Goal: Task Accomplishment & Management: Manage account settings

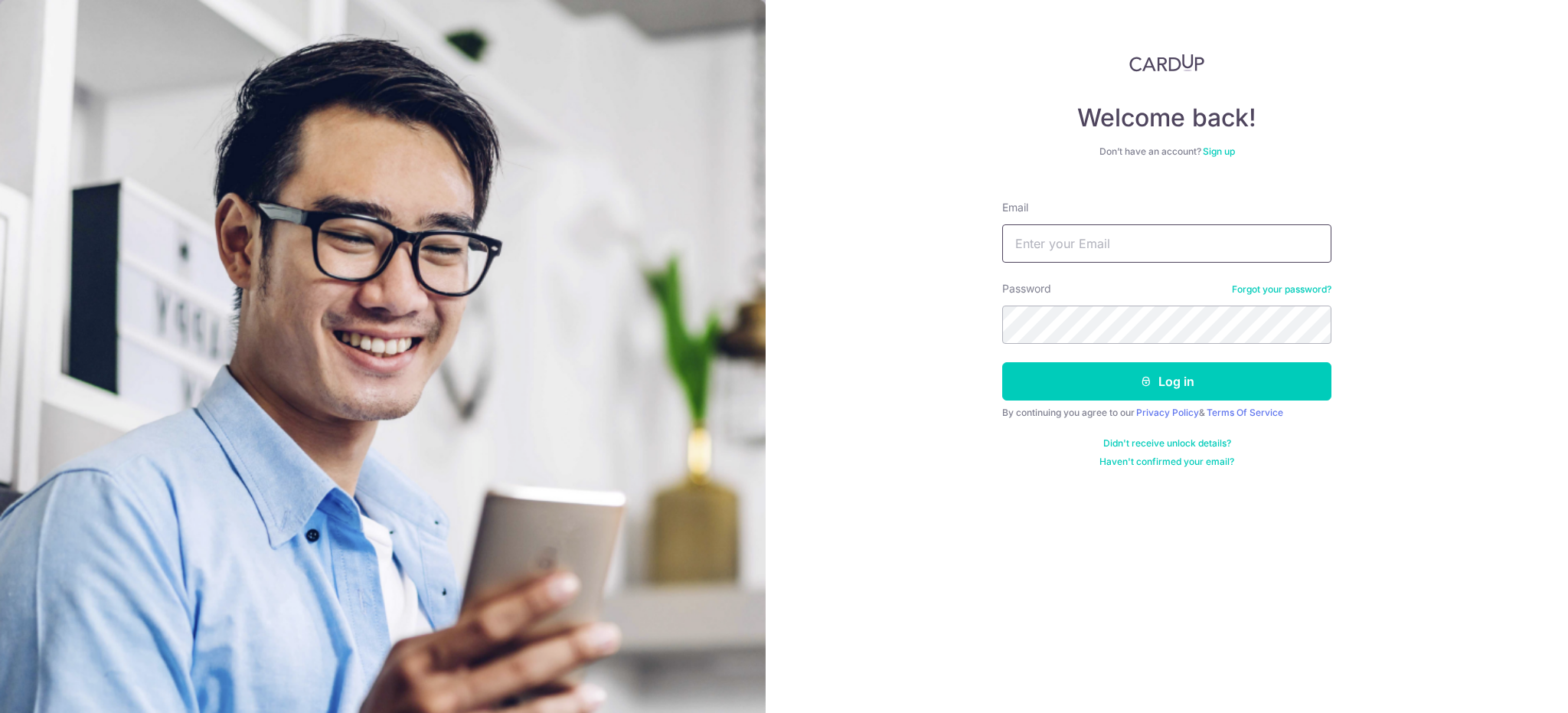
click at [1117, 247] on input "Email" at bounding box center [1167, 243] width 329 height 38
type input "[EMAIL_ADDRESS][DOMAIN_NAME]"
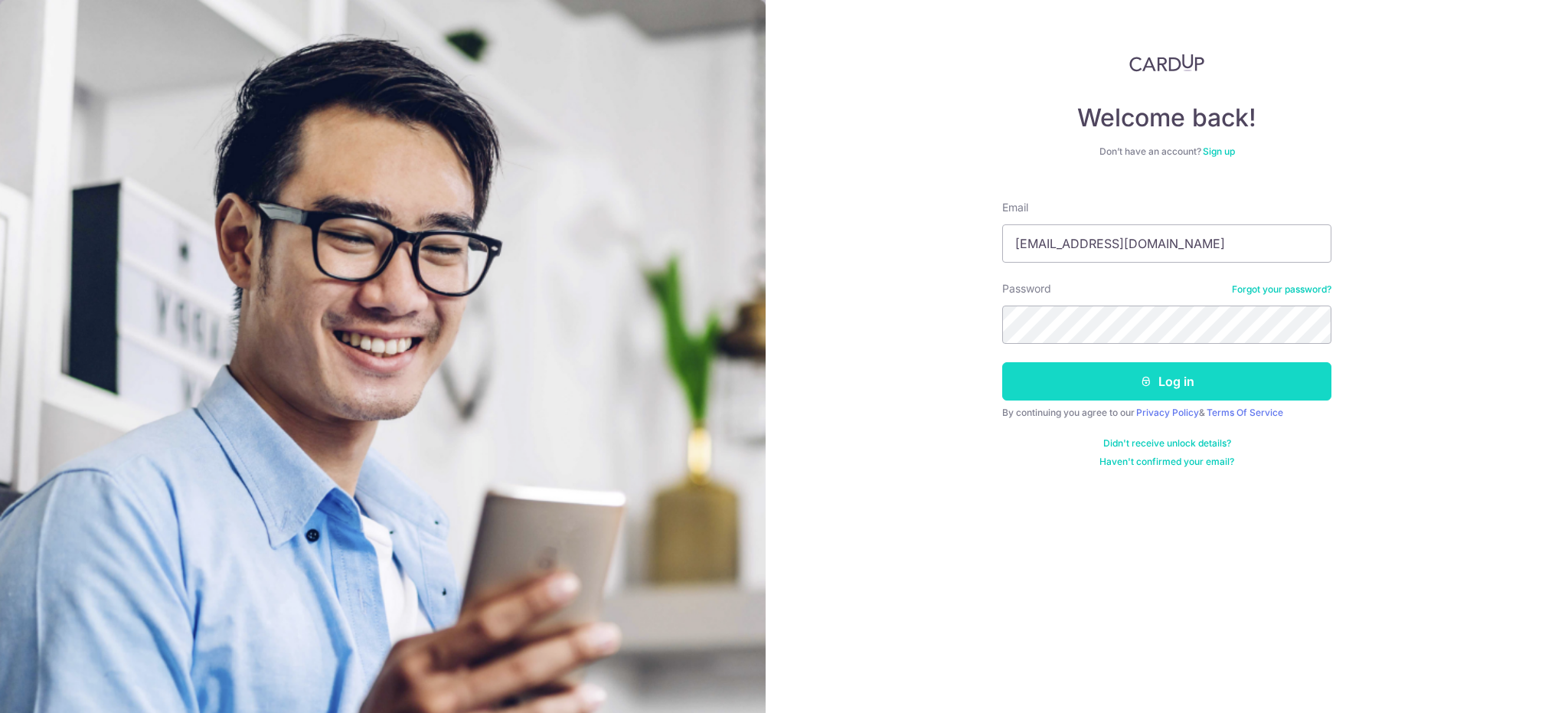
drag, startPoint x: 1115, startPoint y: 398, endPoint x: 1123, endPoint y: 394, distance: 8.9
click at [1121, 395] on button "Log in" at bounding box center [1167, 381] width 329 height 38
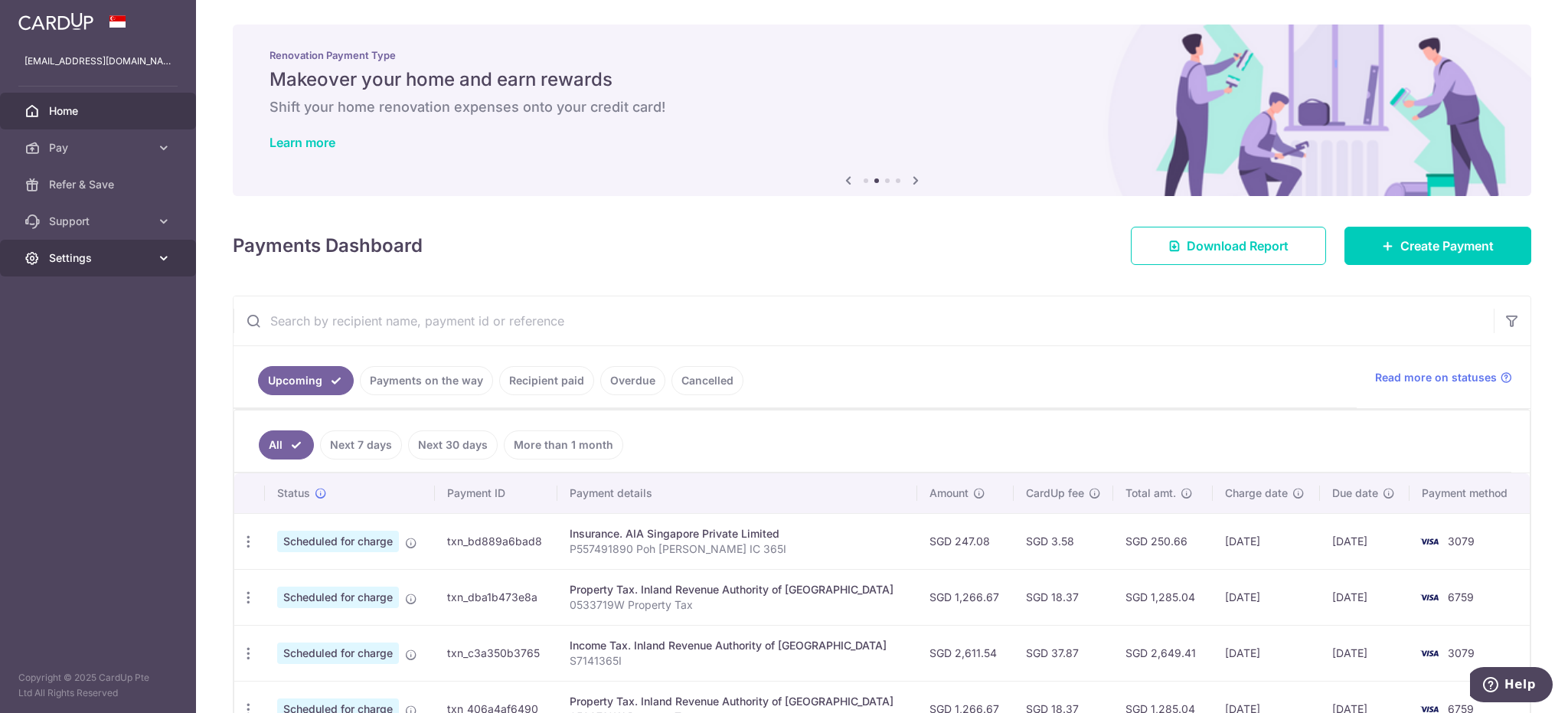
click at [111, 254] on span "Settings" at bounding box center [99, 258] width 101 height 15
click at [83, 330] on span "Logout" at bounding box center [99, 331] width 101 height 15
